Goal: Browse casually: Explore the website without a specific task or goal

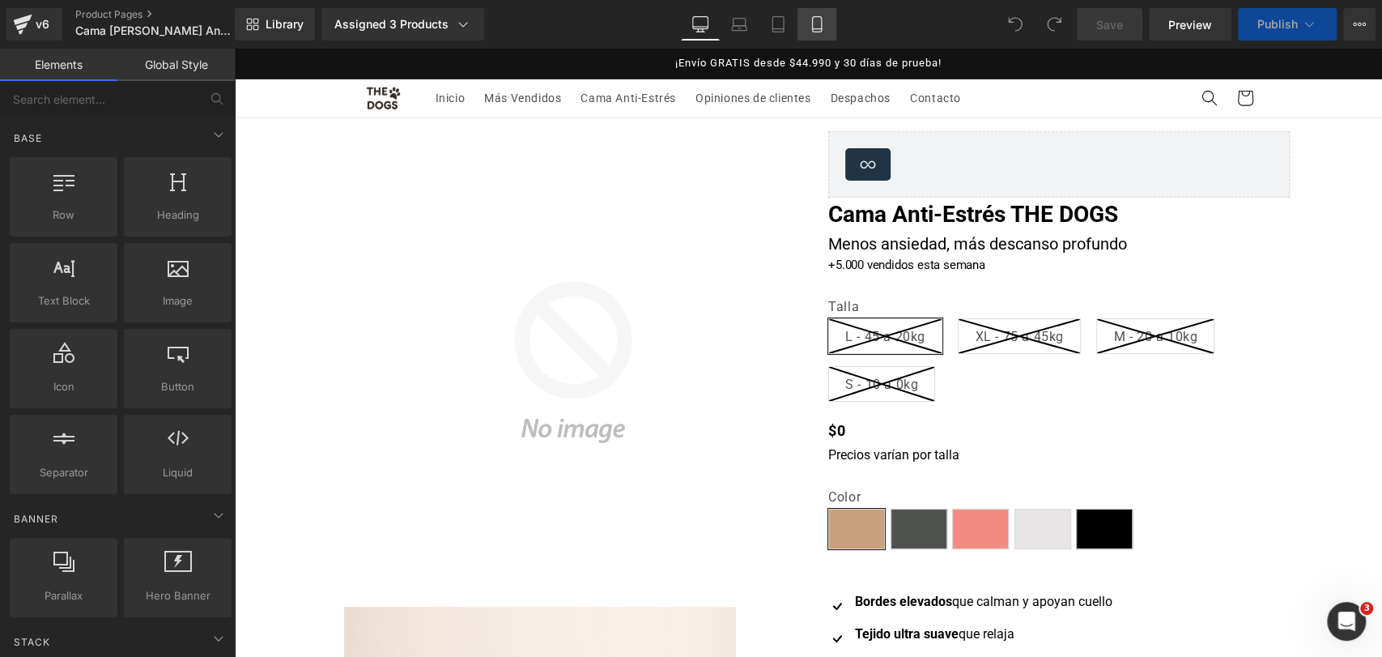
click at [824, 32] on link "Mobile" at bounding box center [816, 24] width 39 height 32
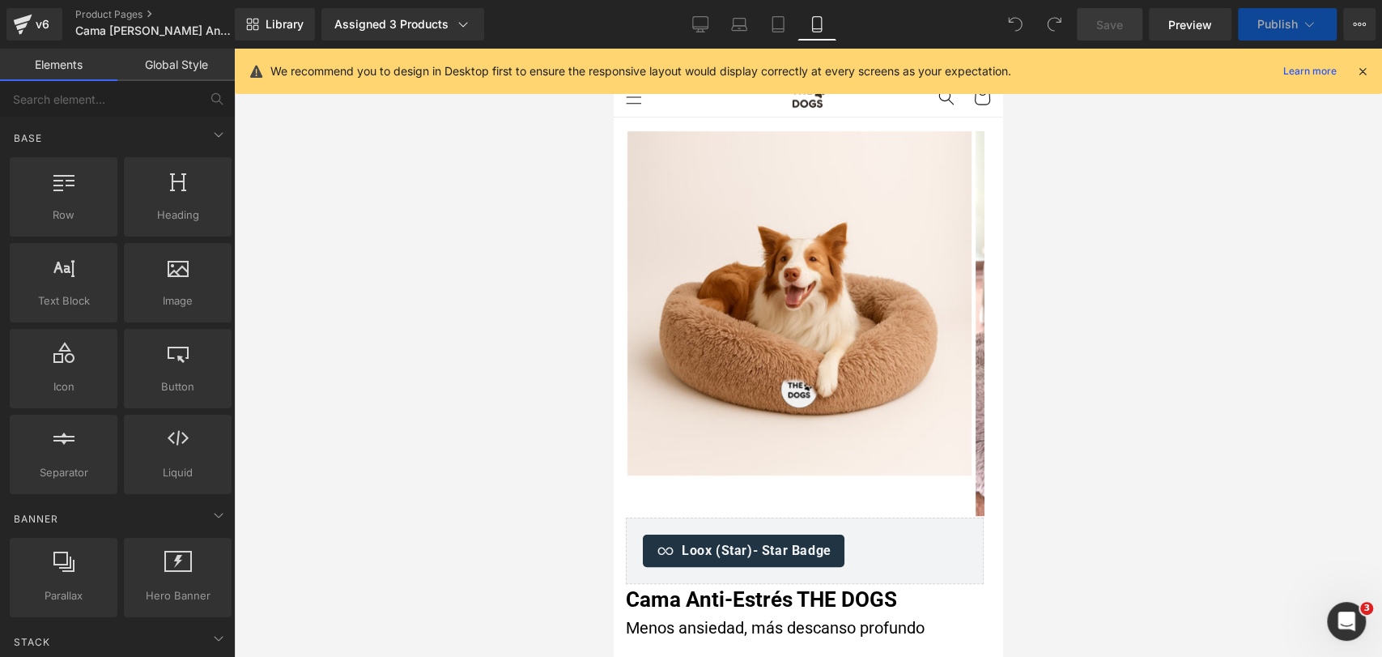
click at [1378, 66] on div "We recommend you to design in Desktop first to ensure the responsive layout wou…" at bounding box center [808, 71] width 1147 height 45
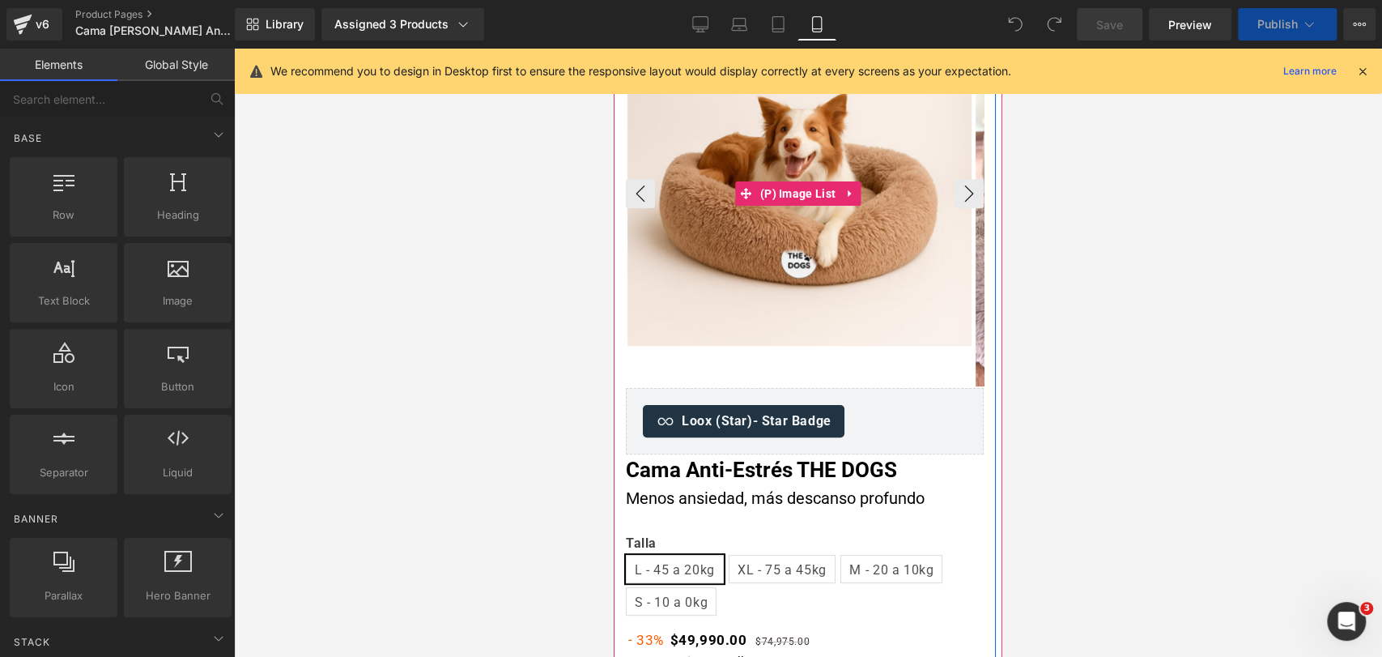
scroll to position [180, 0]
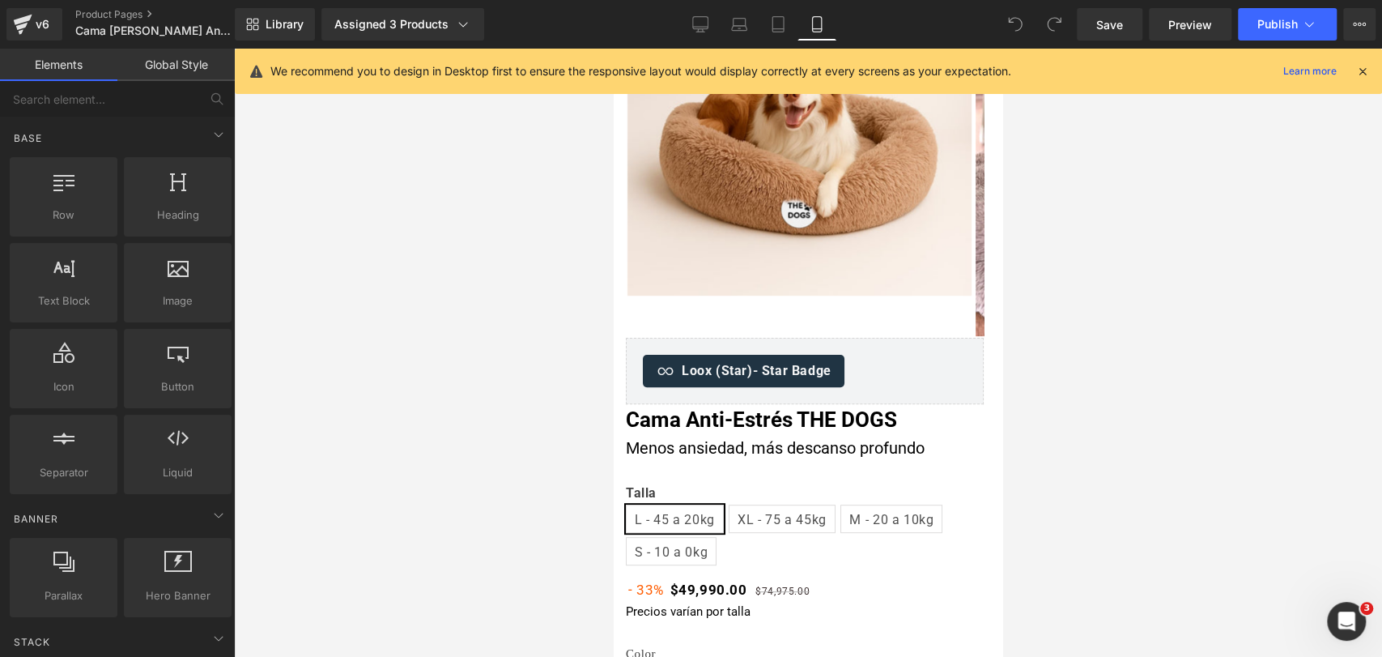
click at [1367, 71] on icon at bounding box center [1362, 71] width 15 height 15
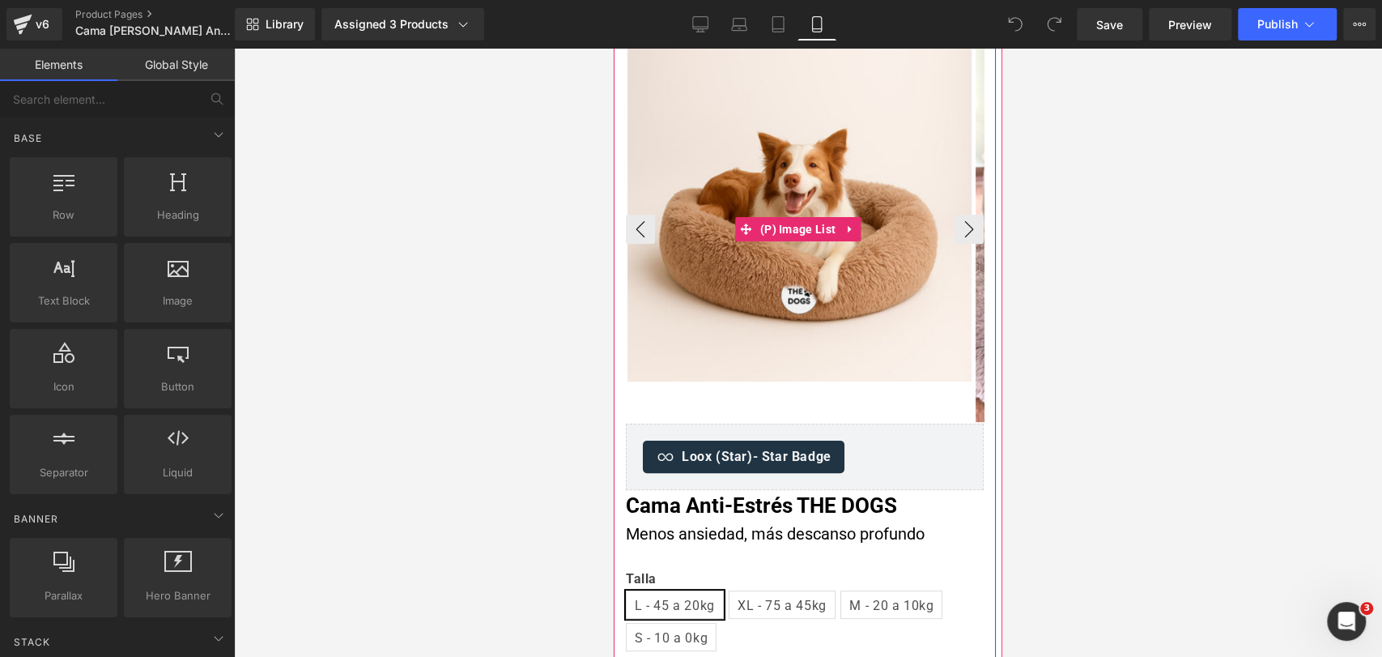
scroll to position [90, 0]
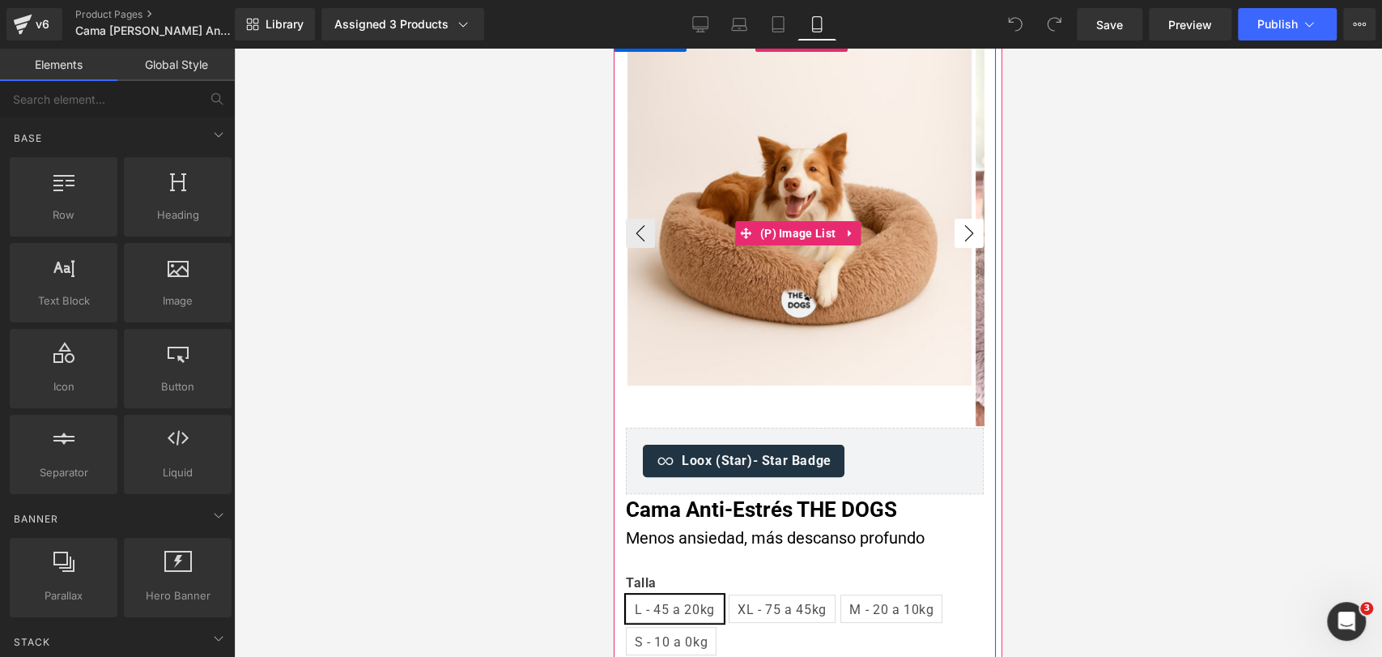
click at [962, 235] on button "›" at bounding box center [968, 233] width 29 height 29
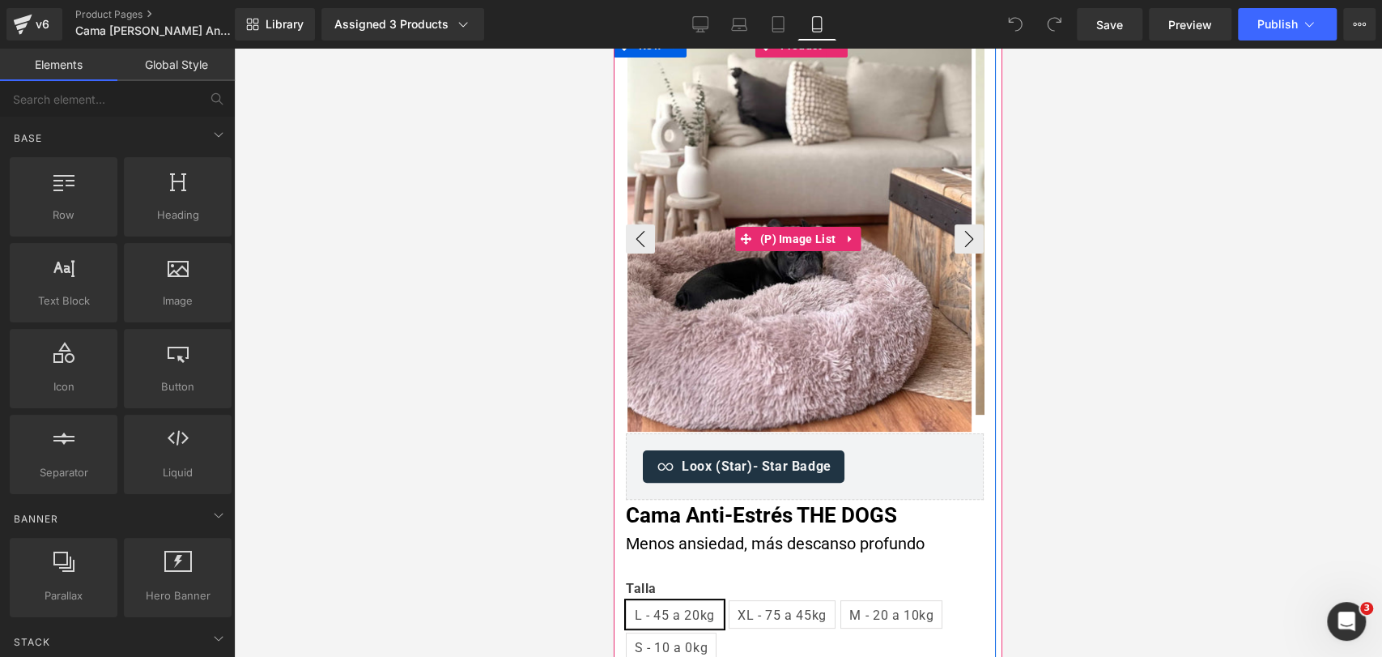
scroll to position [0, 0]
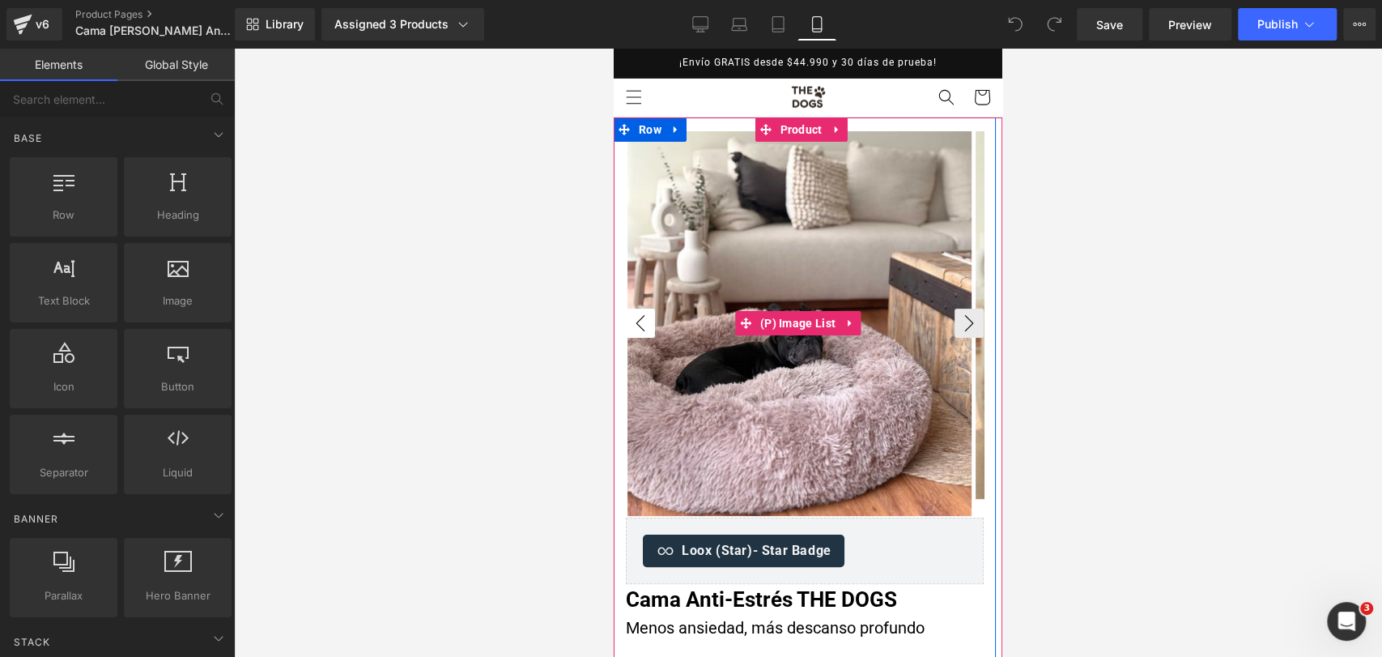
click at [646, 320] on button "‹" at bounding box center [640, 322] width 29 height 29
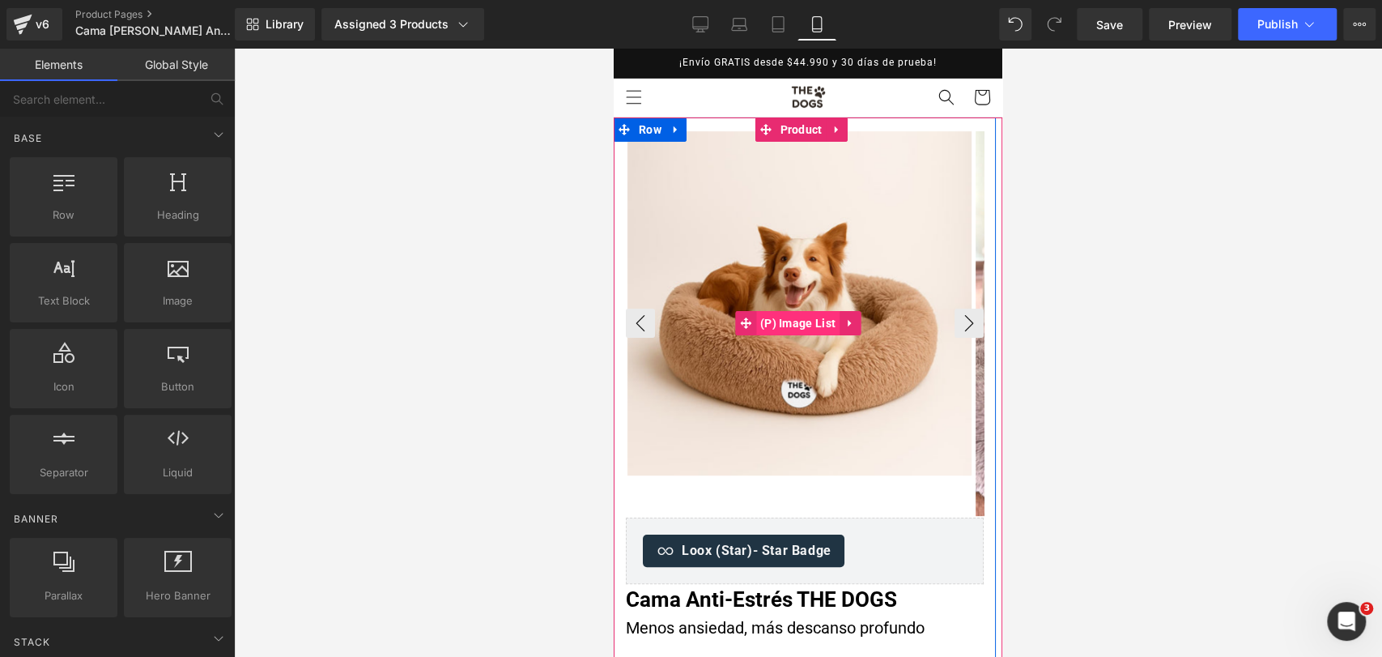
click at [818, 312] on span "(P) Image List" at bounding box center [797, 323] width 83 height 24
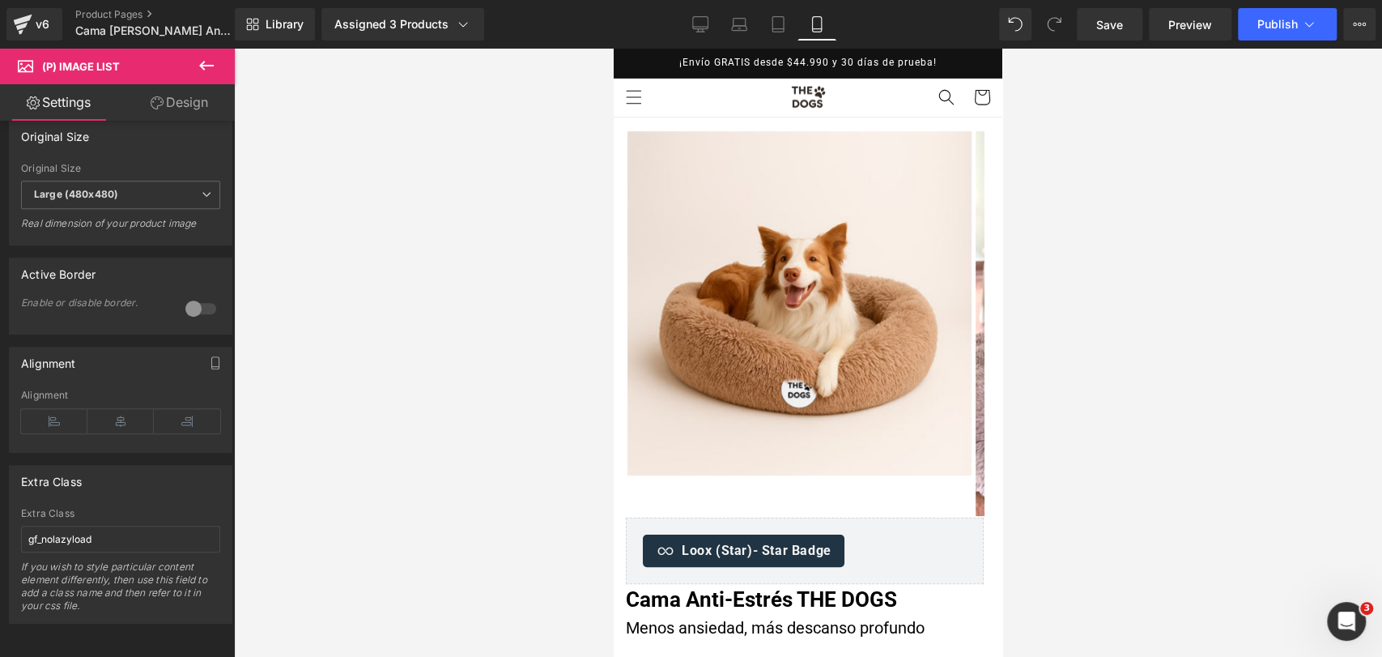
scroll to position [636, 0]
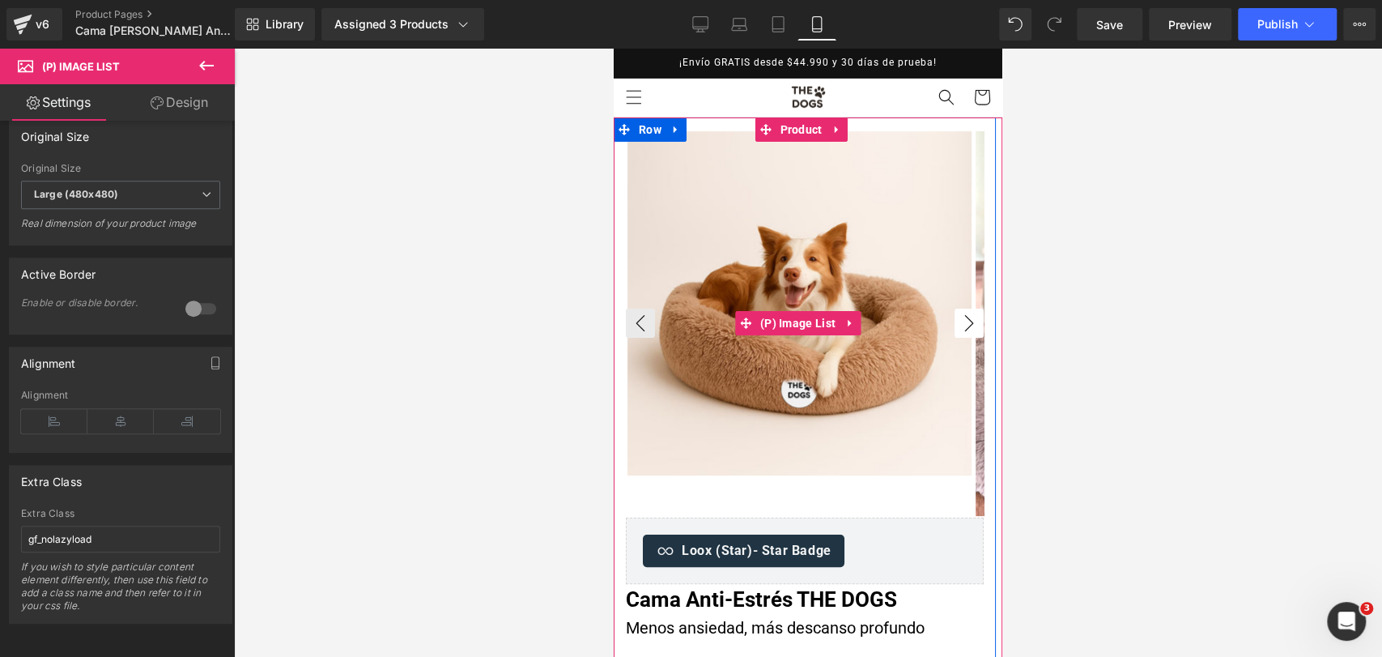
click at [968, 324] on button "›" at bounding box center [968, 322] width 29 height 29
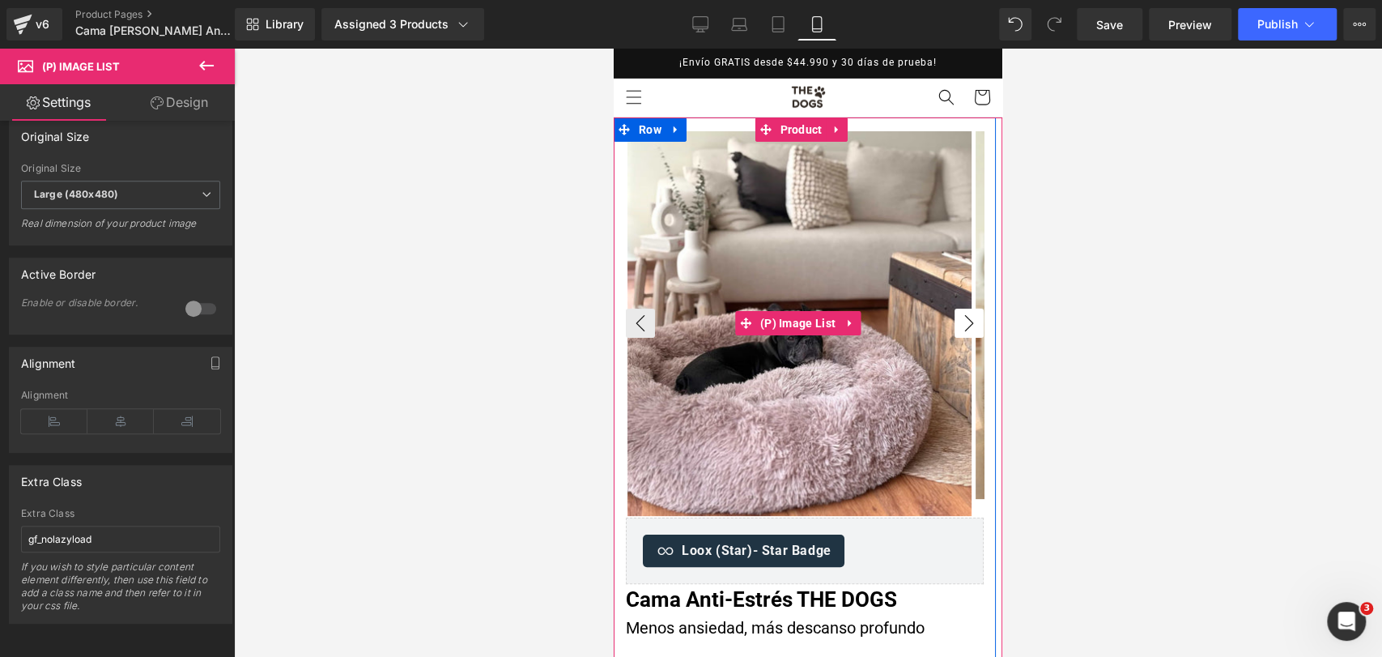
click at [968, 324] on button "›" at bounding box center [968, 322] width 29 height 29
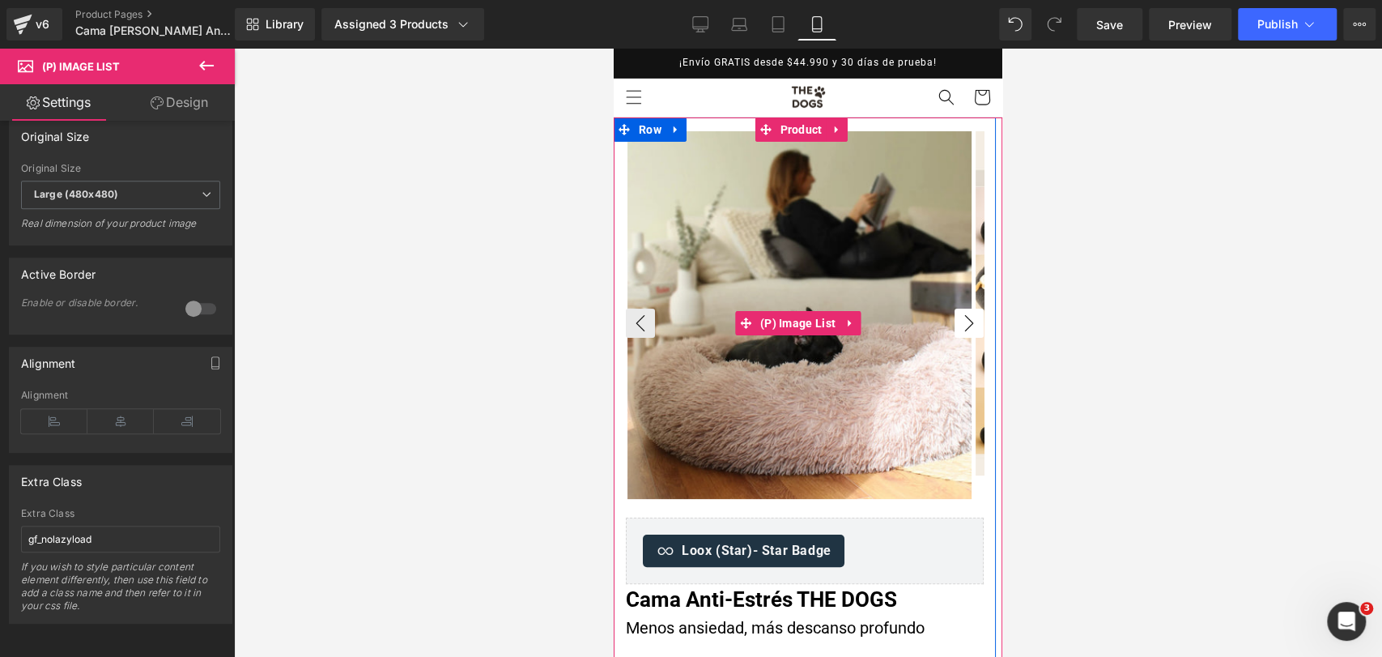
click at [968, 324] on button "›" at bounding box center [968, 322] width 29 height 29
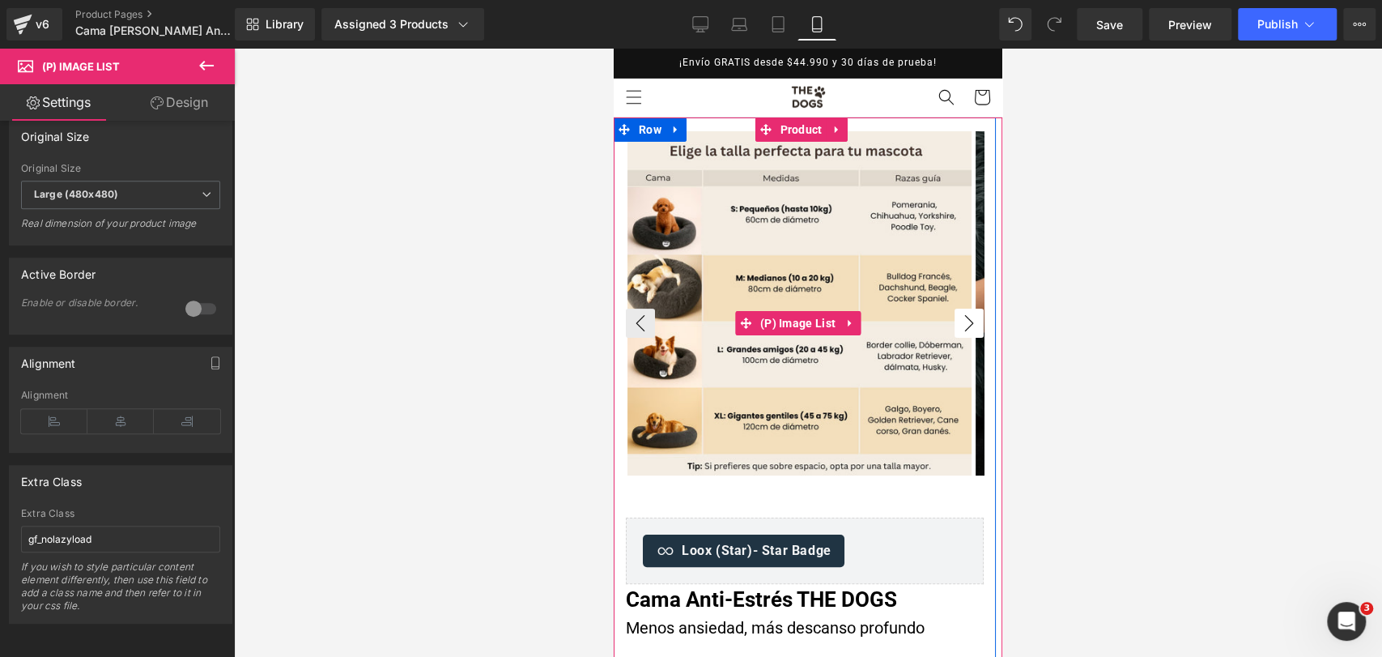
click at [968, 324] on button "›" at bounding box center [968, 322] width 29 height 29
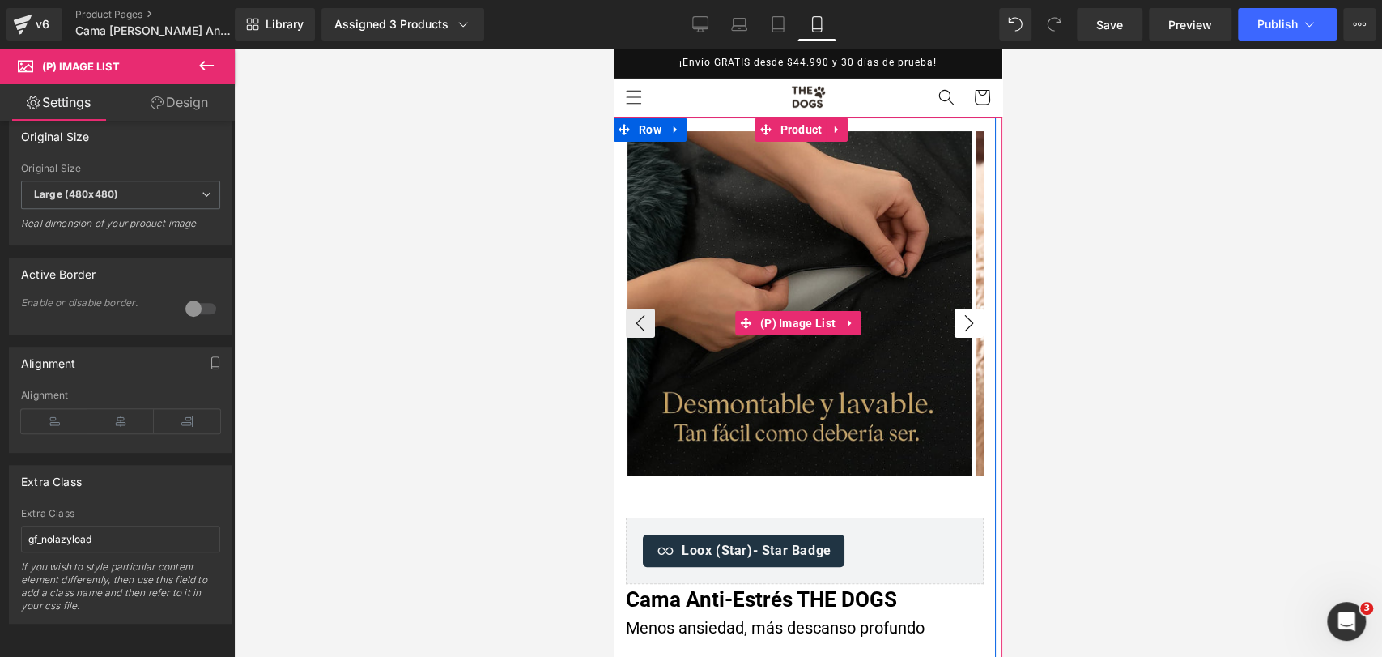
click at [968, 324] on button "›" at bounding box center [968, 322] width 29 height 29
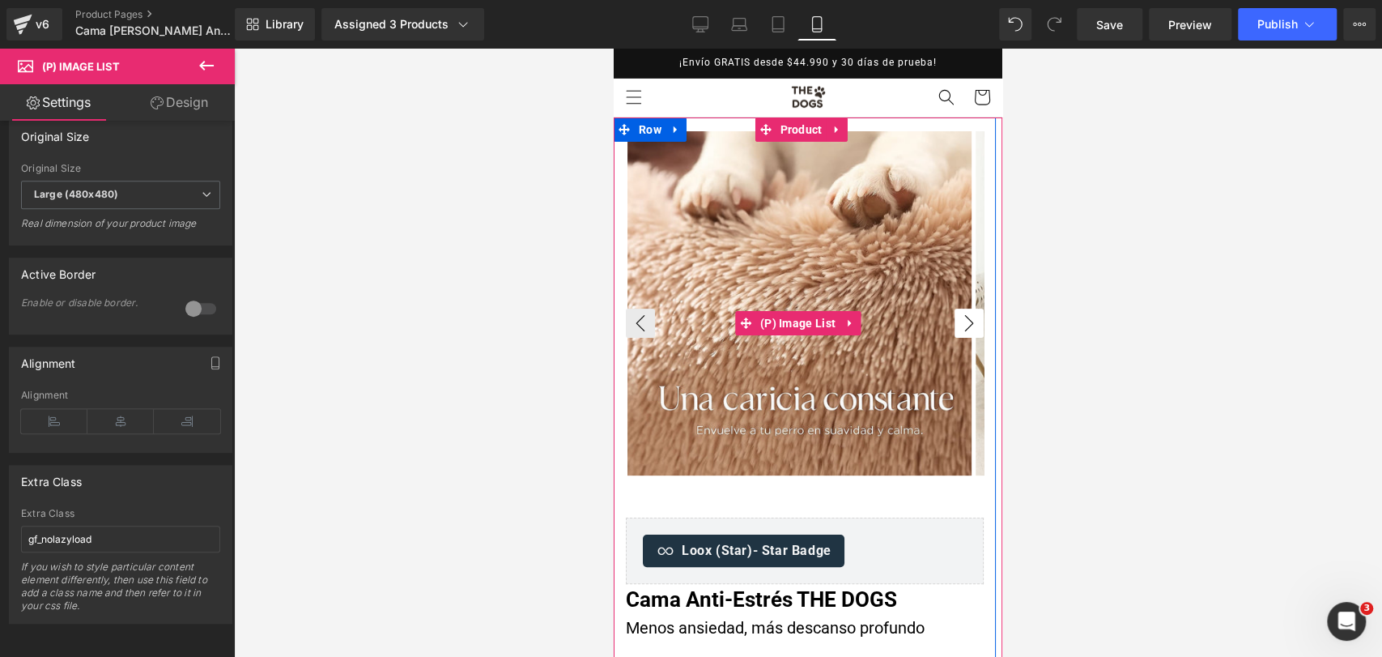
click at [968, 324] on button "›" at bounding box center [968, 322] width 29 height 29
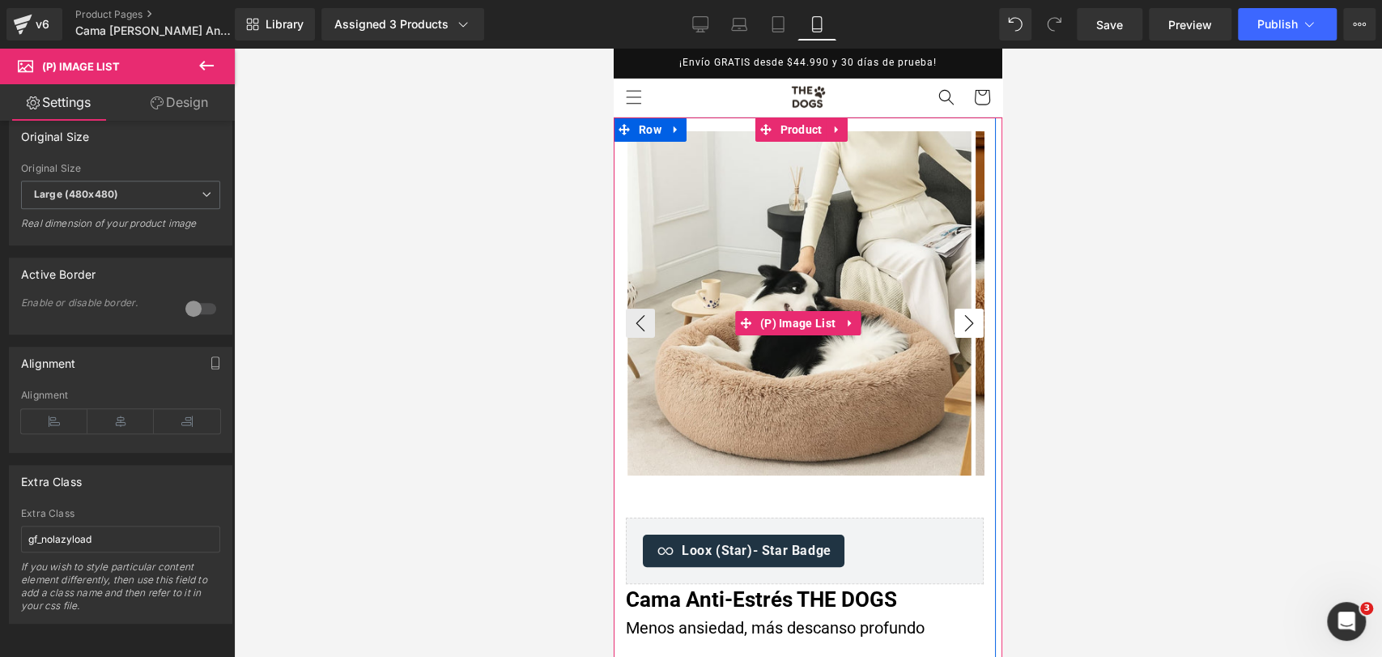
click at [968, 324] on button "›" at bounding box center [968, 322] width 29 height 29
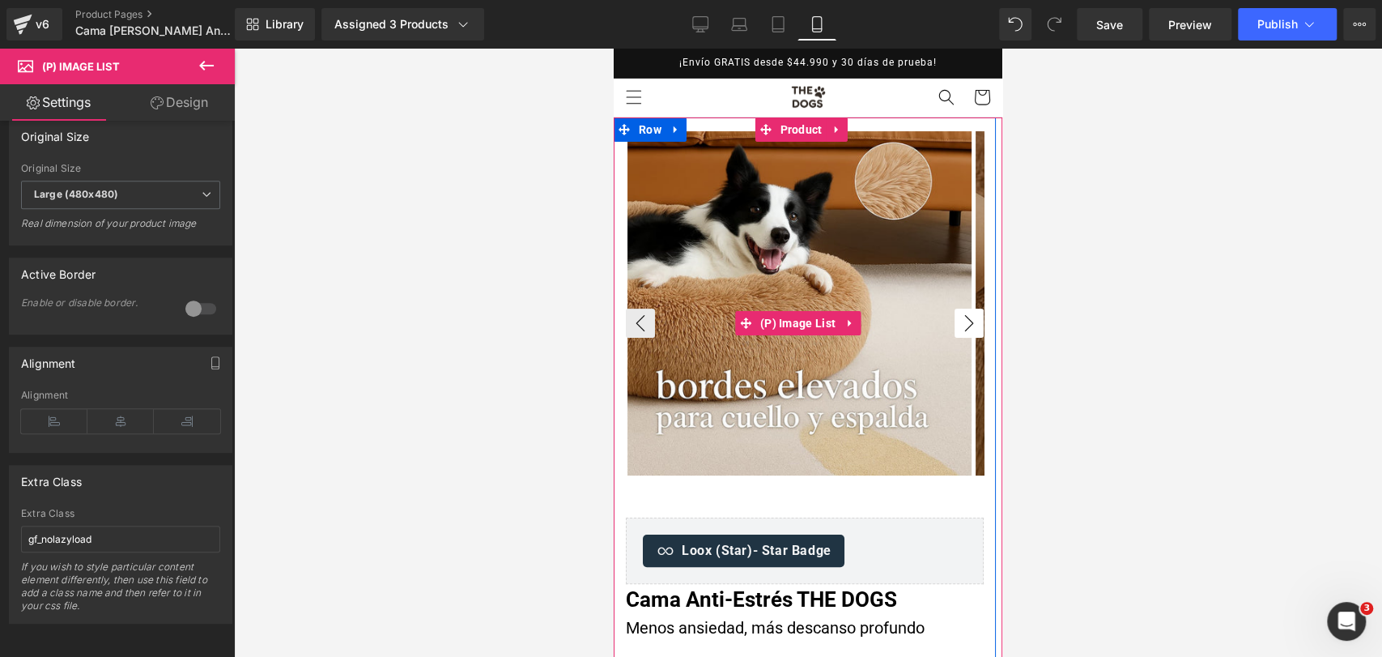
click at [968, 324] on button "›" at bounding box center [968, 322] width 29 height 29
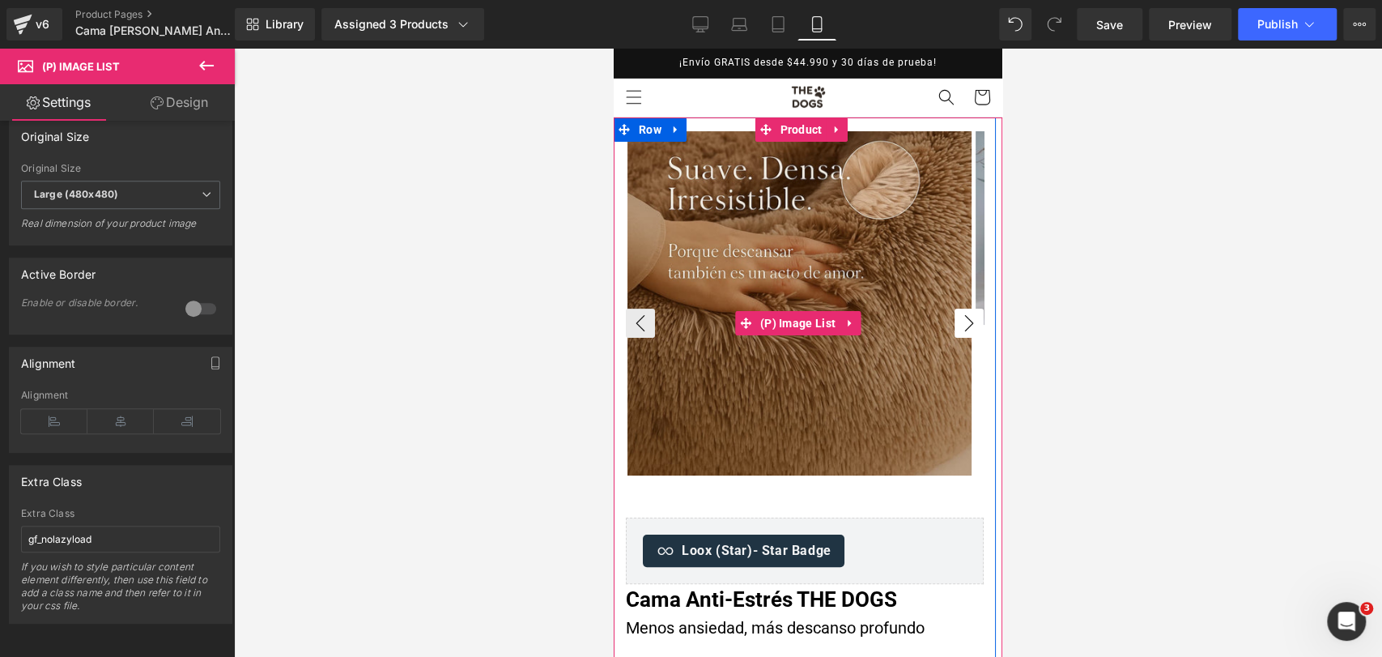
click at [968, 324] on button "›" at bounding box center [968, 322] width 29 height 29
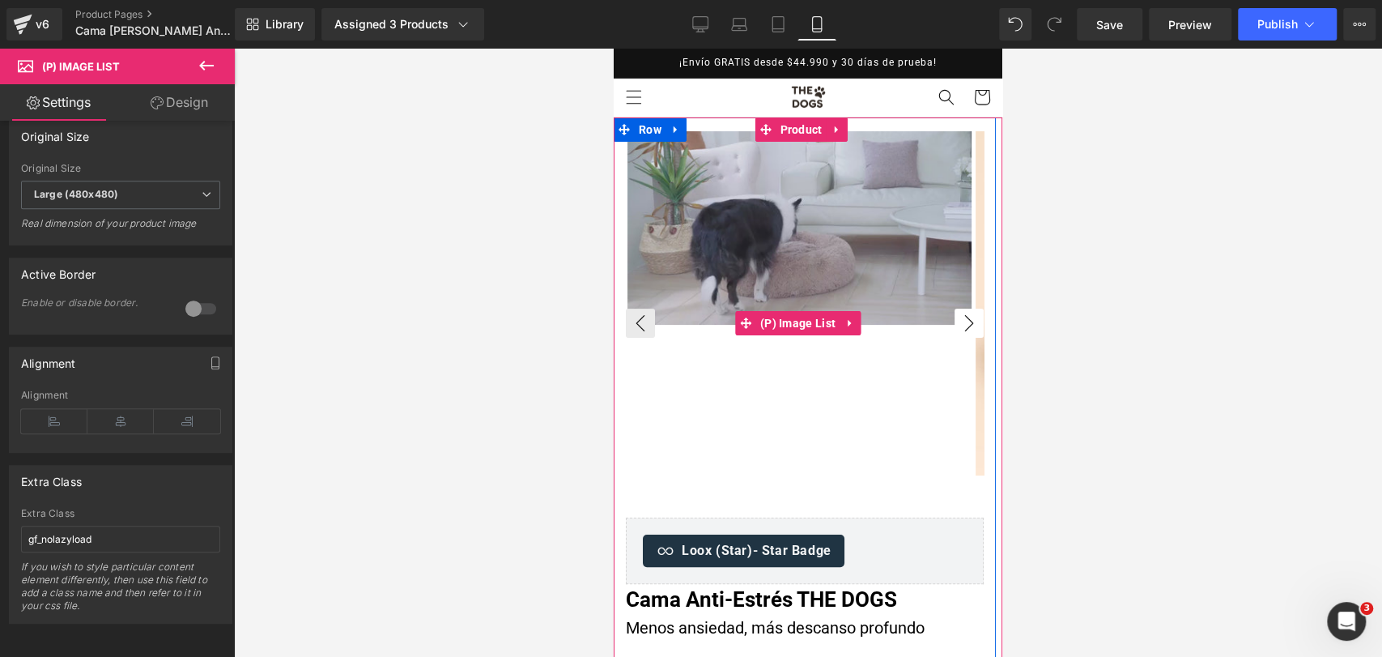
click at [968, 324] on button "›" at bounding box center [968, 322] width 29 height 29
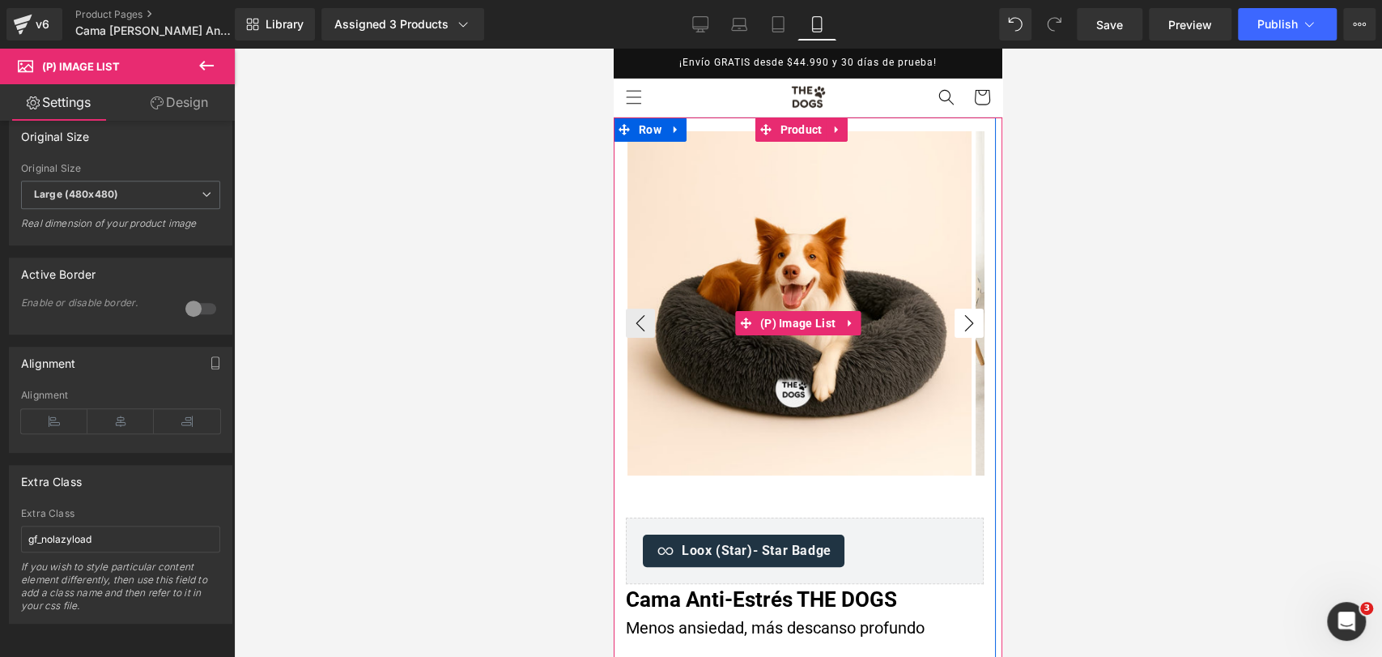
click at [965, 326] on button "›" at bounding box center [968, 322] width 29 height 29
